Goal: Navigation & Orientation: Find specific page/section

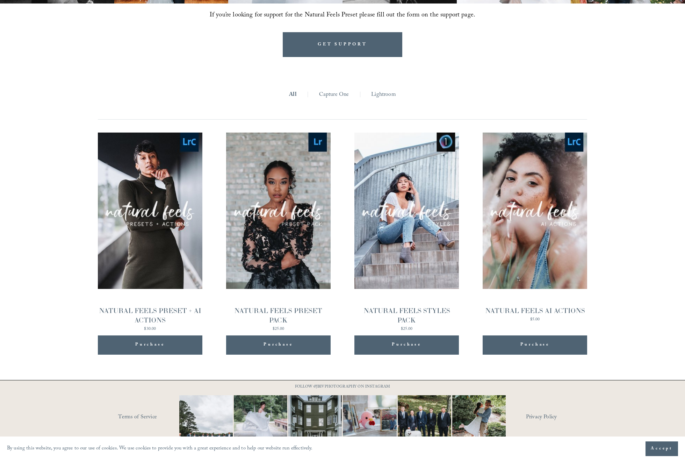
scroll to position [722, 0]
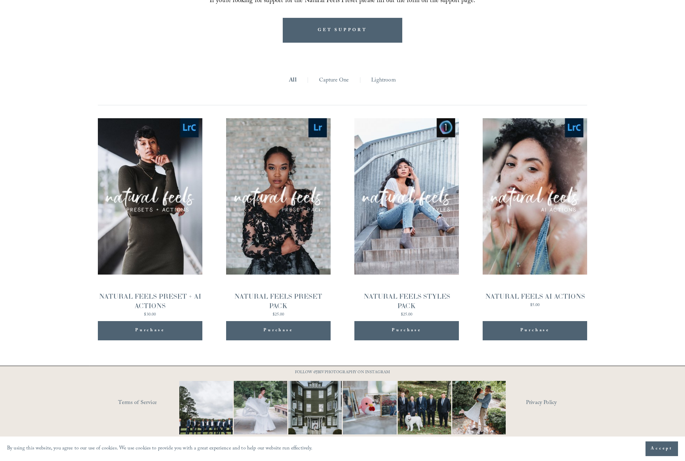
click at [337, 79] on link "Capture One" at bounding box center [334, 80] width 30 height 11
click at [339, 77] on link "Capture One" at bounding box center [334, 80] width 30 height 11
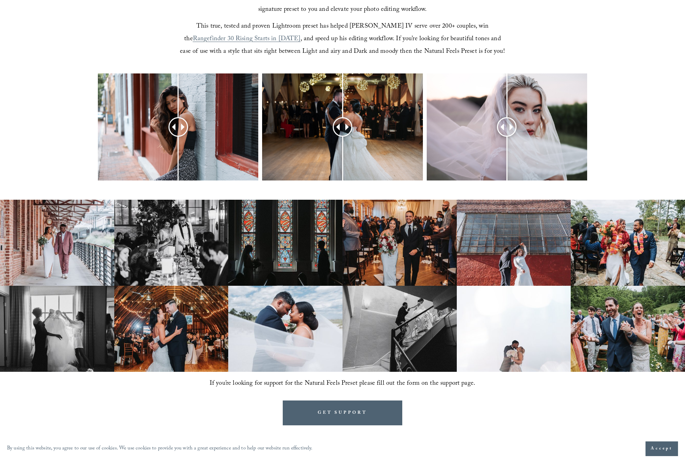
scroll to position [341, 0]
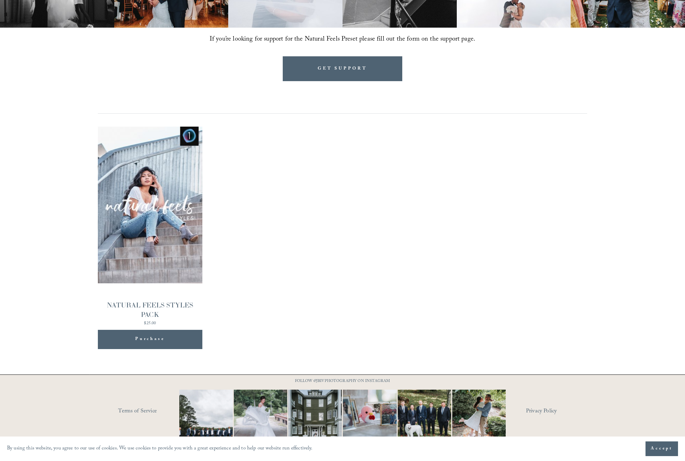
scroll to position [693, 0]
